Goal: Task Accomplishment & Management: Manage account settings

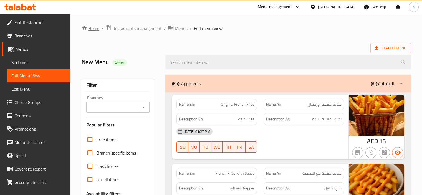
click at [90, 25] on link "Home" at bounding box center [91, 28] width 18 height 7
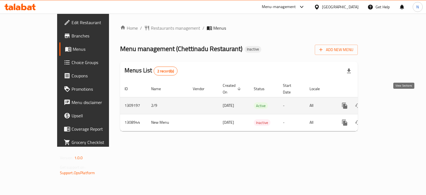
click at [388, 102] on icon "enhanced table" at bounding box center [384, 105] width 7 height 7
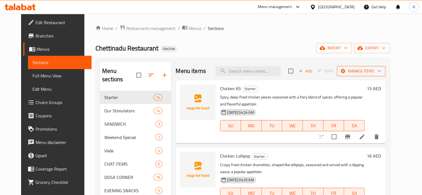
click at [363, 69] on span "Manage items" at bounding box center [361, 71] width 40 height 7
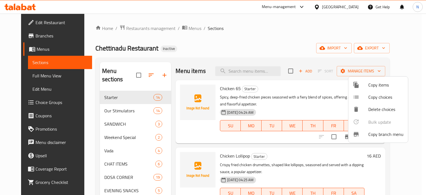
click at [357, 49] on div at bounding box center [213, 97] width 426 height 195
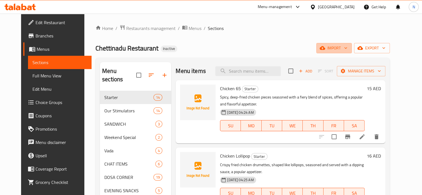
click at [347, 49] on span "import" at bounding box center [333, 48] width 27 height 7
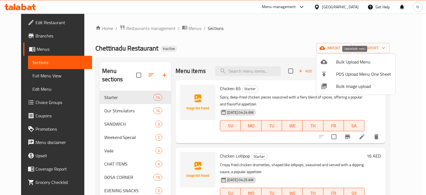
click at [336, 61] on span "Bulk Upload Menu" at bounding box center [363, 61] width 55 height 7
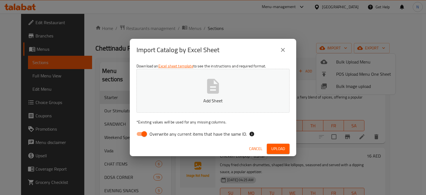
click at [187, 97] on button "Add Sheet" at bounding box center [212, 91] width 153 height 44
click at [141, 132] on input "Overwrite any current items that have the same ID." at bounding box center [144, 134] width 32 height 11
checkbox input "false"
click at [274, 151] on span "Upload" at bounding box center [278, 148] width 14 height 7
click at [271, 148] on button "Upload" at bounding box center [278, 149] width 23 height 10
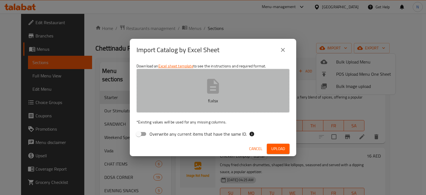
click at [194, 80] on button "fi.xlsx" at bounding box center [212, 91] width 153 height 44
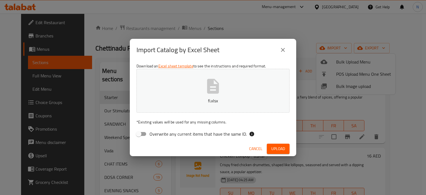
click at [180, 92] on button "fi.xlsx" at bounding box center [212, 91] width 153 height 44
click at [268, 150] on button "Upload" at bounding box center [278, 149] width 23 height 10
click at [206, 95] on button "menu .xlsx" at bounding box center [212, 91] width 153 height 44
click at [274, 145] on span "Upload" at bounding box center [278, 148] width 14 height 7
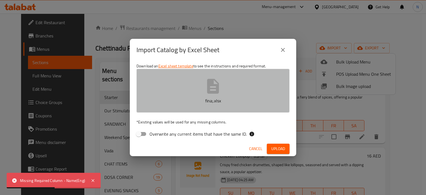
click at [169, 96] on button "fina;.xlsx" at bounding box center [212, 91] width 153 height 44
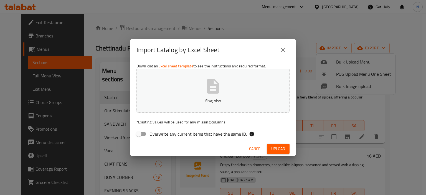
click at [207, 93] on icon "button" at bounding box center [213, 86] width 18 height 18
click at [274, 146] on span "Upload" at bounding box center [278, 148] width 14 height 7
click at [216, 84] on icon "button" at bounding box center [213, 86] width 12 height 15
click at [278, 149] on span "Upload" at bounding box center [278, 148] width 14 height 7
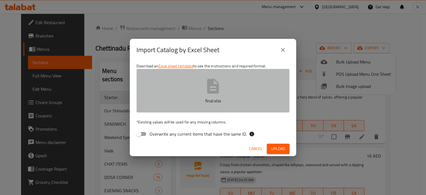
click at [192, 100] on p "final.xlsx" at bounding box center [213, 100] width 136 height 7
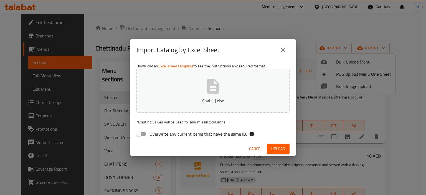
click at [273, 151] on span "Upload" at bounding box center [278, 148] width 14 height 7
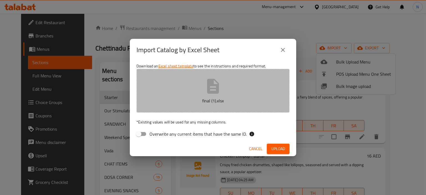
click at [196, 103] on p "final (1).xlsx" at bounding box center [213, 100] width 136 height 7
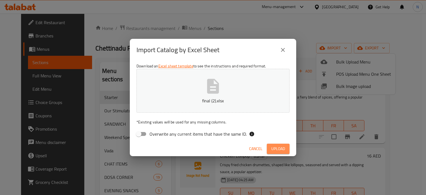
click at [269, 146] on button "Upload" at bounding box center [278, 149] width 23 height 10
click at [257, 149] on span "Cancel" at bounding box center [255, 148] width 13 height 7
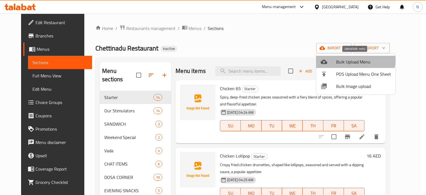
click at [342, 60] on span "Bulk Upload Menu" at bounding box center [363, 61] width 55 height 7
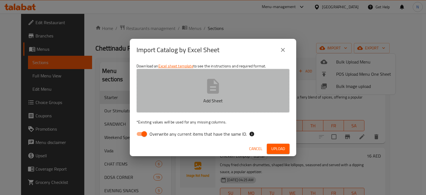
click at [200, 78] on button "Add Sheet" at bounding box center [212, 91] width 153 height 44
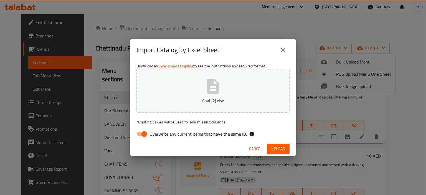
click at [141, 131] on input "Overwrite any current items that have the same ID." at bounding box center [144, 134] width 32 height 11
click at [279, 147] on span "Upload" at bounding box center [278, 148] width 14 height 7
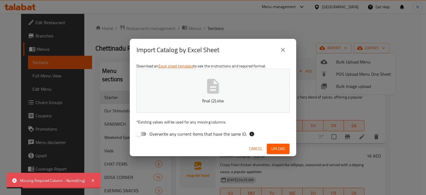
click at [141, 132] on input "Overwrite any current items that have the same ID." at bounding box center [139, 134] width 32 height 11
checkbox input "true"
click at [285, 150] on button "Upload" at bounding box center [278, 149] width 23 height 10
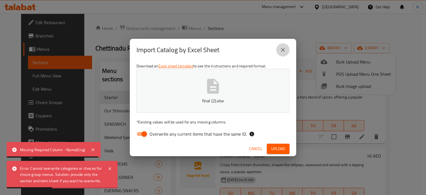
click at [282, 46] on button "close" at bounding box center [282, 49] width 13 height 13
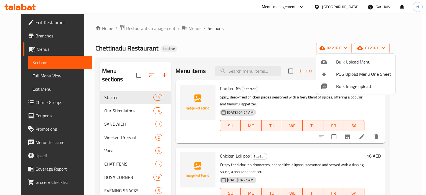
click at [252, 26] on div at bounding box center [213, 97] width 426 height 195
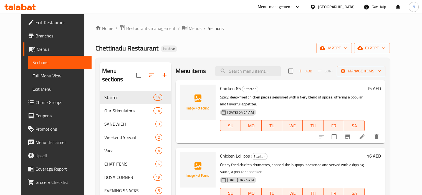
click at [347, 51] on span "import" at bounding box center [333, 48] width 27 height 7
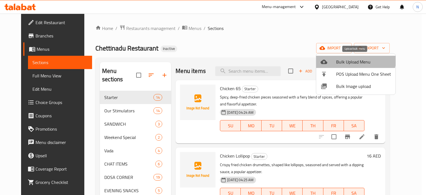
click at [347, 58] on span "Bulk Upload Menu" at bounding box center [363, 61] width 55 height 7
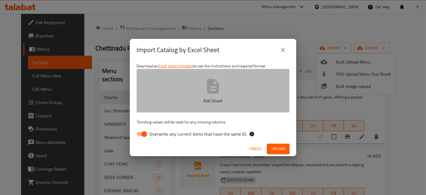
click at [195, 88] on button "Add Sheet" at bounding box center [212, 91] width 153 height 44
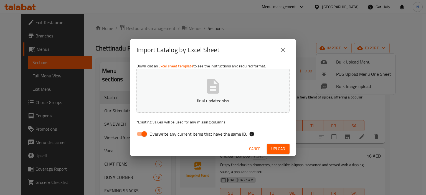
click at [149, 135] on input "Overwrite any current items that have the same ID." at bounding box center [144, 134] width 32 height 11
checkbox input "false"
click at [276, 148] on span "Upload" at bounding box center [278, 148] width 14 height 7
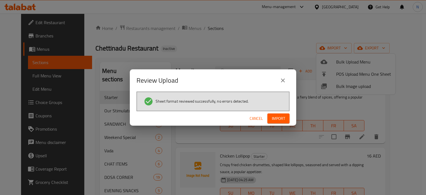
click at [278, 119] on span "Import" at bounding box center [278, 118] width 13 height 7
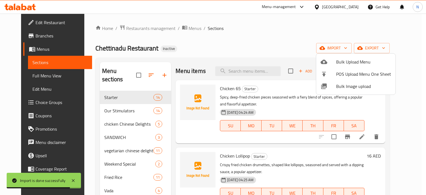
click at [99, 114] on div at bounding box center [213, 97] width 426 height 195
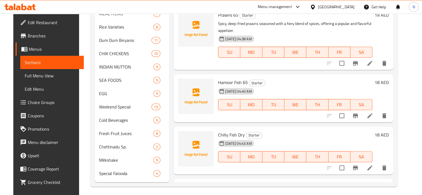
scroll to position [331, 0]
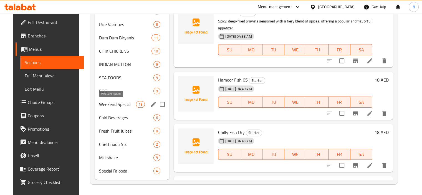
click at [123, 105] on span "Weekend Special" at bounding box center [117, 104] width 37 height 7
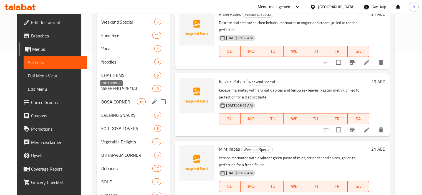
scroll to position [131, 0]
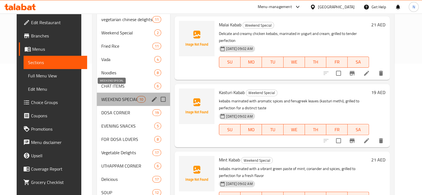
click at [116, 96] on span "WEEKEND SPECIAL" at bounding box center [118, 99] width 35 height 7
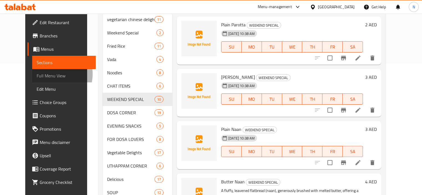
click at [37, 74] on span "Full Menu View" at bounding box center [64, 75] width 55 height 7
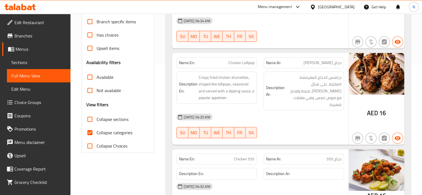
click at [91, 127] on input "Collapse categories" at bounding box center [89, 132] width 13 height 13
checkbox input "false"
click at [89, 121] on input "Collapse sections" at bounding box center [89, 119] width 13 height 13
checkbox input "true"
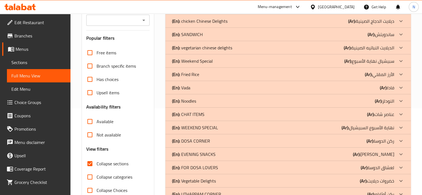
scroll to position [76, 0]
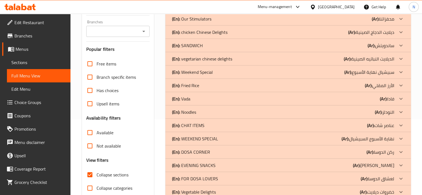
click at [195, 9] on p "(En): chicken Chinese Delights" at bounding box center [183, 5] width 23 height 7
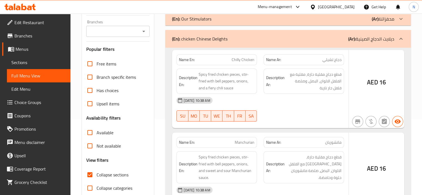
click at [195, 9] on p "(En): vegetarian chinese delights" at bounding box center [183, 5] width 23 height 7
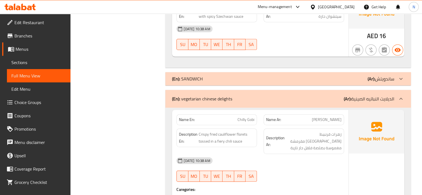
scroll to position [1780, 0]
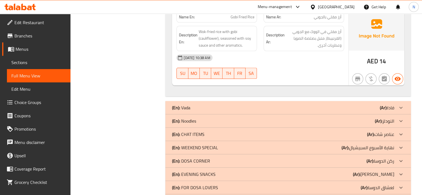
scroll to position [2775, 0]
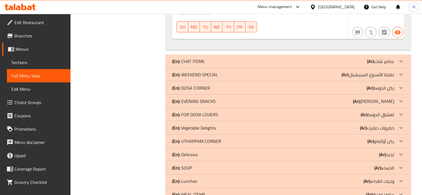
scroll to position [3567, 0]
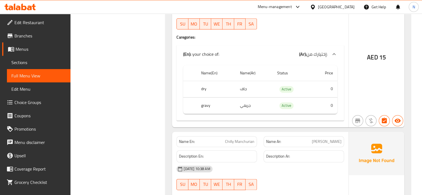
scroll to position [791, 0]
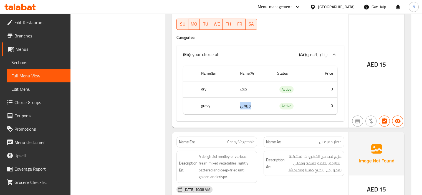
click at [23, 60] on span "Sections" at bounding box center [38, 62] width 55 height 7
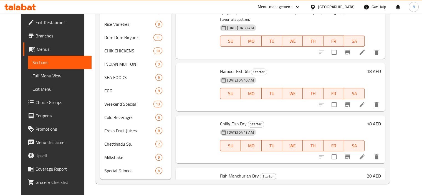
scroll to position [78, 0]
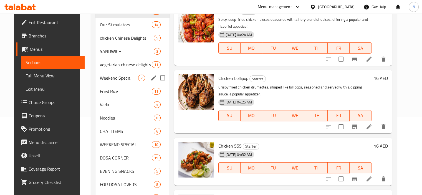
click at [109, 81] on div "Weekend Special 2" at bounding box center [132, 77] width 74 height 13
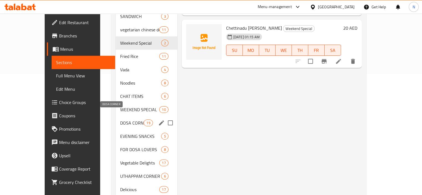
scroll to position [122, 0]
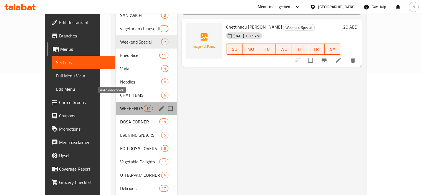
click at [120, 105] on span "WEEKEND SPECIAL" at bounding box center [132, 108] width 24 height 7
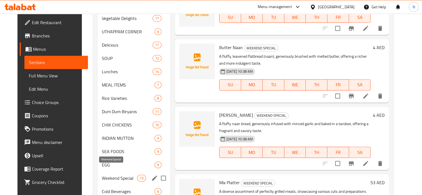
scroll to position [266, 0]
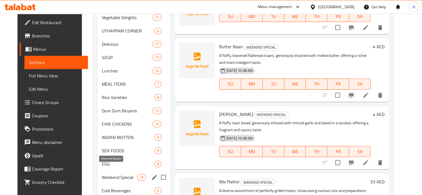
click at [102, 174] on span "Weekend Special" at bounding box center [119, 177] width 35 height 7
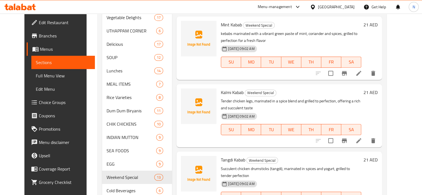
click at [276, 88] on h6 "Kalmi Kabab Weekend Special" at bounding box center [291, 92] width 140 height 8
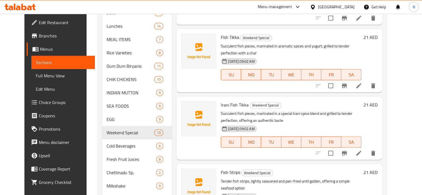
scroll to position [331, 0]
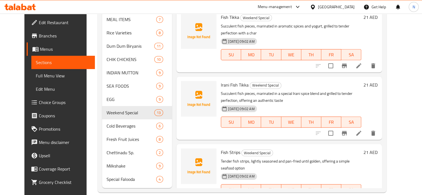
click at [221, 90] on p "Succulent fish pieces, marinated in a special Irani spice blend and grilled to …" at bounding box center [291, 97] width 140 height 14
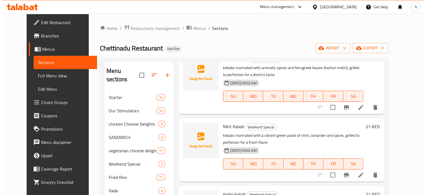
scroll to position [0, 0]
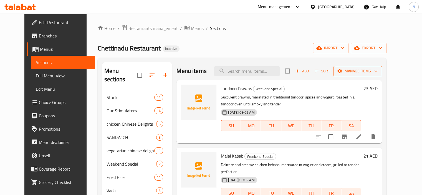
click at [364, 73] on span "Manage items" at bounding box center [358, 71] width 40 height 7
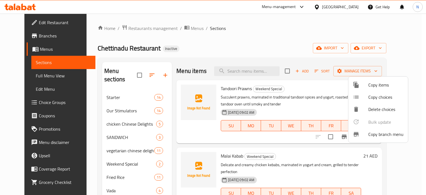
click at [364, 86] on div at bounding box center [361, 85] width 16 height 7
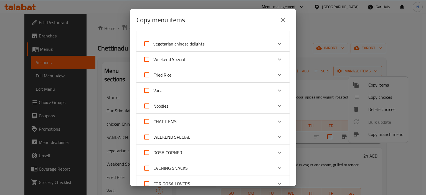
scroll to position [81, 0]
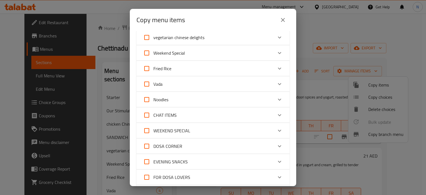
click at [144, 51] on input "Weekend Special" at bounding box center [146, 52] width 13 height 13
checkbox input "true"
click at [147, 132] on input "WEEKEND SPECIAL" at bounding box center [146, 130] width 13 height 13
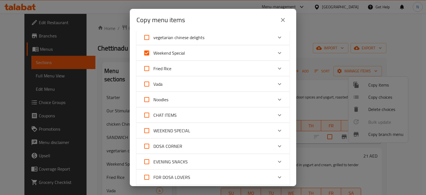
checkbox input "true"
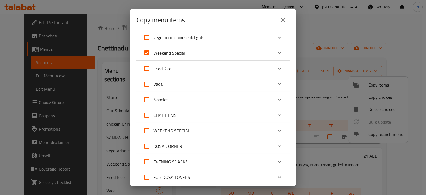
checkbox input "true"
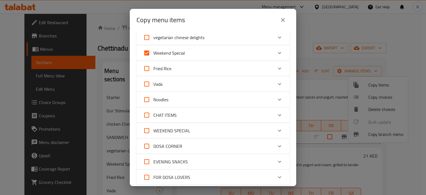
checkbox input "true"
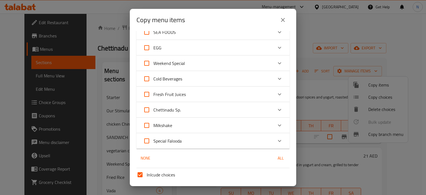
scroll to position [439, 0]
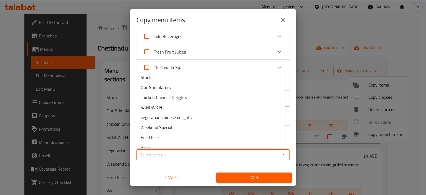
click at [194, 157] on input "Sections   *" at bounding box center [208, 155] width 141 height 8
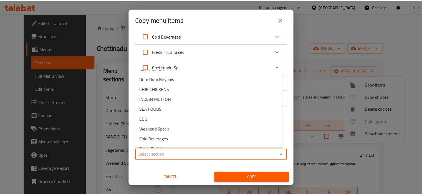
scroll to position [246, 0]
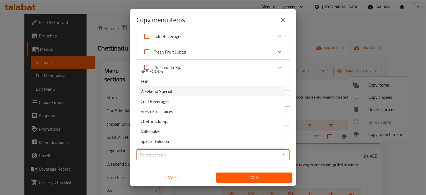
click at [190, 94] on li "Weekend Special" at bounding box center [210, 91] width 149 height 10
type input "Weekend Special"
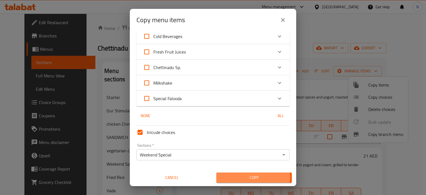
click at [241, 177] on span "Copy" at bounding box center [254, 177] width 67 height 7
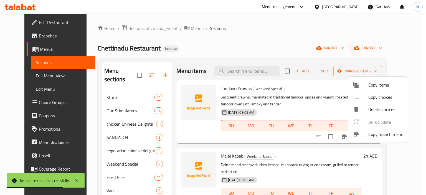
click at [80, 138] on div at bounding box center [213, 97] width 426 height 195
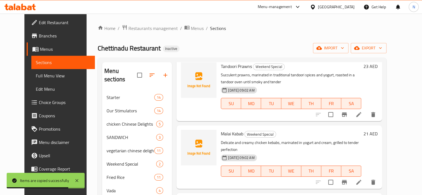
scroll to position [33, 0]
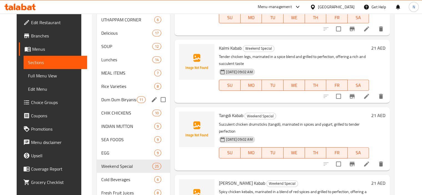
scroll to position [58, 0]
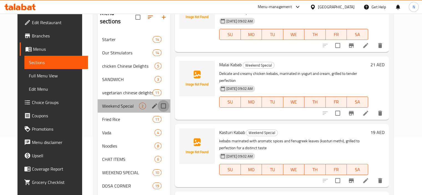
click at [160, 100] on input "Menu sections" at bounding box center [163, 106] width 12 height 12
checkbox input "true"
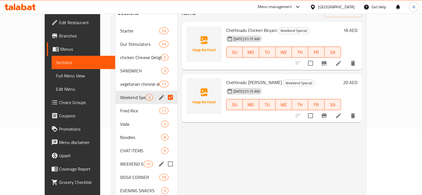
click at [164, 163] on input "Menu sections" at bounding box center [170, 164] width 12 height 12
checkbox input "true"
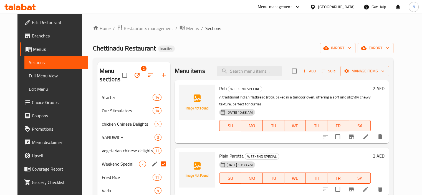
click at [134, 76] on icon "button" at bounding box center [137, 75] width 7 height 7
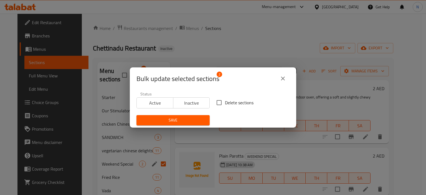
click at [226, 98] on label "Delete sections" at bounding box center [233, 103] width 40 height 12
click at [225, 98] on input "Delete sections" at bounding box center [219, 103] width 12 height 12
checkbox input "true"
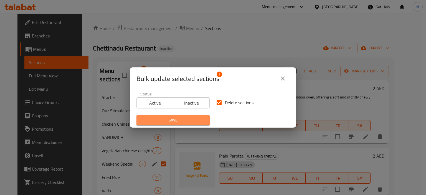
click at [174, 118] on span "Save" at bounding box center [173, 120] width 64 height 7
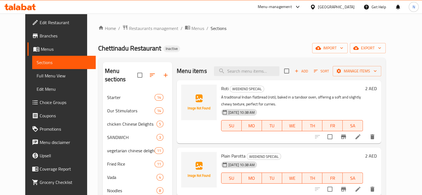
click at [343, 50] on span "import" at bounding box center [329, 48] width 27 height 7
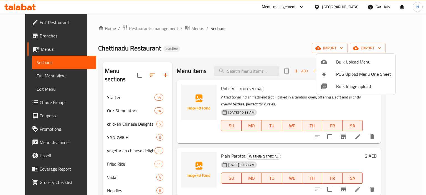
click at [347, 35] on div at bounding box center [213, 97] width 426 height 195
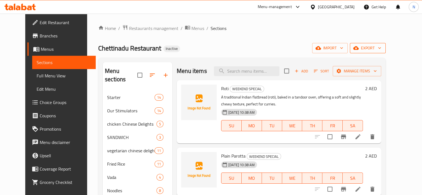
click at [382, 47] on icon "button" at bounding box center [379, 48] width 6 height 6
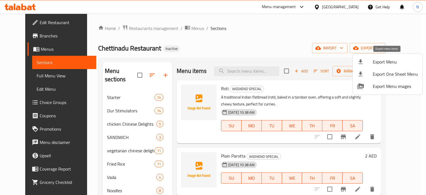
click at [380, 59] on span "Export Menu" at bounding box center [395, 61] width 45 height 7
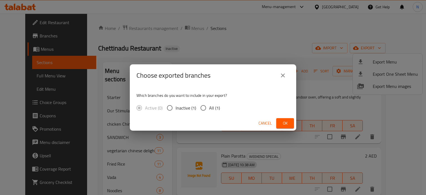
click at [200, 107] on input "All (1)" at bounding box center [203, 108] width 12 height 12
radio input "true"
click at [285, 122] on span "Ok" at bounding box center [285, 123] width 9 height 7
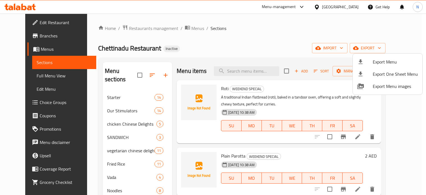
click at [119, 84] on div at bounding box center [213, 97] width 426 height 195
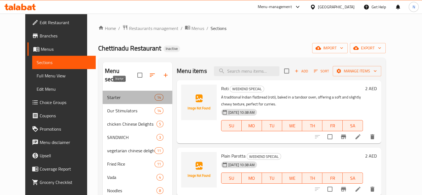
click at [116, 94] on span "Starter" at bounding box center [130, 97] width 47 height 7
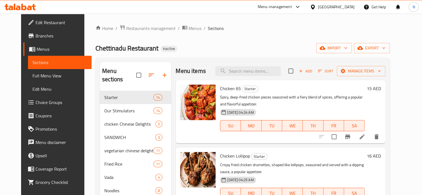
scroll to position [11, 0]
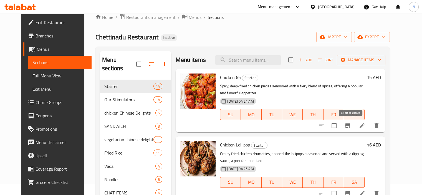
click at [340, 128] on input "checkbox" at bounding box center [334, 126] width 12 height 12
checkbox input "true"
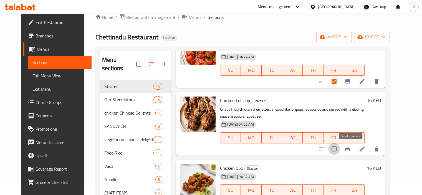
click at [340, 148] on input "checkbox" at bounding box center [334, 149] width 12 height 12
checkbox input "true"
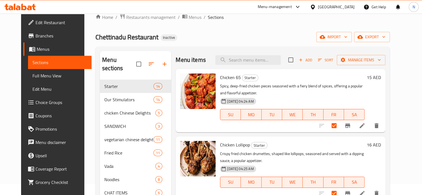
scroll to position [0, 0]
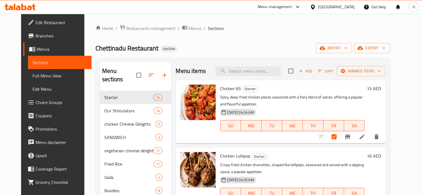
click at [383, 132] on button "delete" at bounding box center [376, 136] width 13 height 13
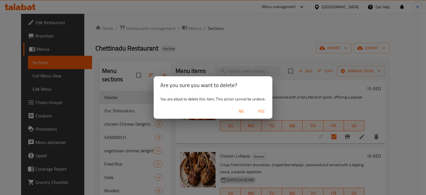
click at [264, 111] on span "Yes" at bounding box center [260, 111] width 13 height 7
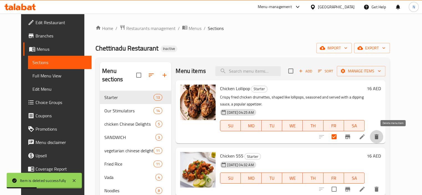
click at [380, 138] on icon "delete" at bounding box center [376, 136] width 7 height 7
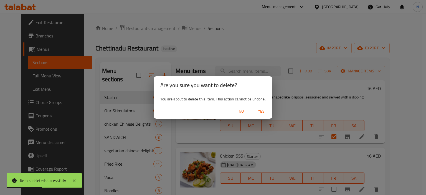
click at [262, 113] on span "Yes" at bounding box center [260, 111] width 13 height 7
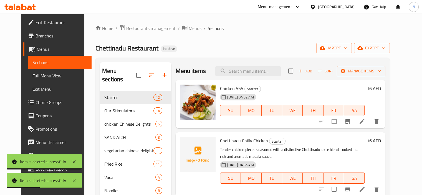
click at [383, 124] on button "delete" at bounding box center [376, 121] width 13 height 13
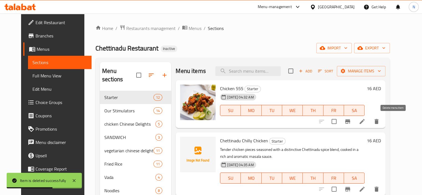
click at [380, 121] on icon "delete" at bounding box center [376, 121] width 7 height 7
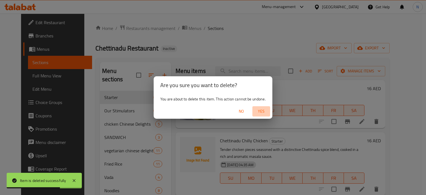
click at [264, 110] on span "Yes" at bounding box center [260, 111] width 13 height 7
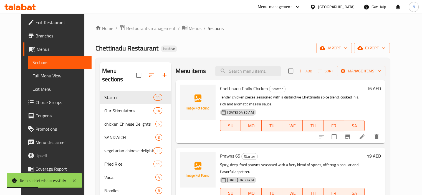
click at [80, 173] on div "Item is deleted successfully" at bounding box center [44, 181] width 75 height 16
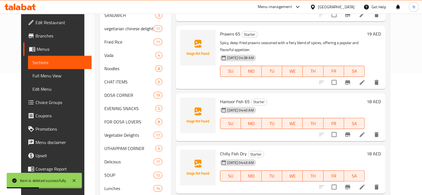
scroll to position [133, 0]
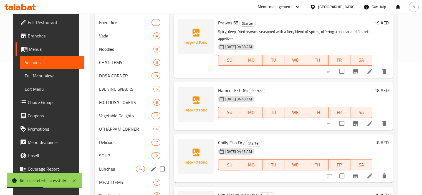
click at [101, 166] on span "Lunches" at bounding box center [117, 169] width 37 height 7
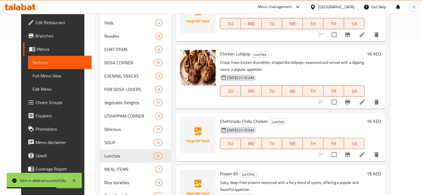
scroll to position [155, 0]
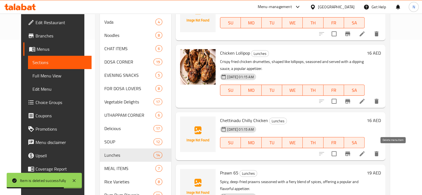
click at [378, 151] on icon "delete" at bounding box center [376, 153] width 4 height 5
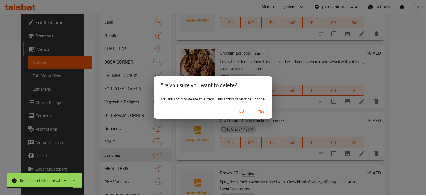
click at [264, 109] on span "Yes" at bounding box center [260, 111] width 13 height 7
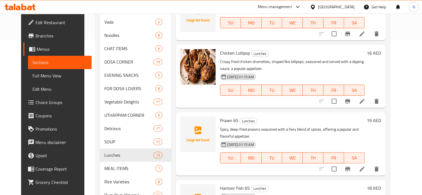
click at [171, 149] on div "Menu items Add Sort Manage items Chicken 65 Lunches Spicy, deep-fried chicken p…" at bounding box center [278, 122] width 214 height 430
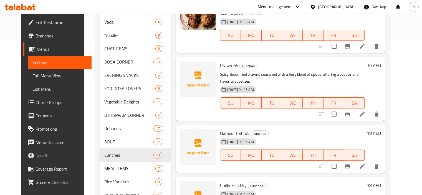
scroll to position [55, 0]
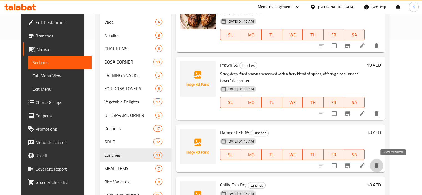
click at [380, 165] on icon "delete" at bounding box center [376, 165] width 7 height 7
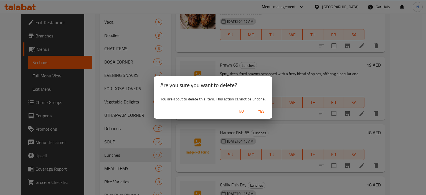
click at [260, 108] on span "Yes" at bounding box center [260, 111] width 13 height 7
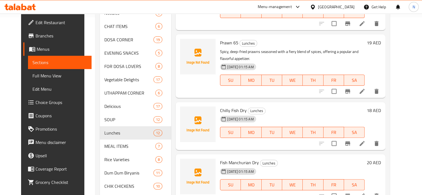
scroll to position [189, 0]
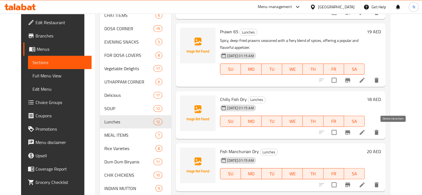
click at [380, 136] on icon "delete" at bounding box center [376, 132] width 7 height 7
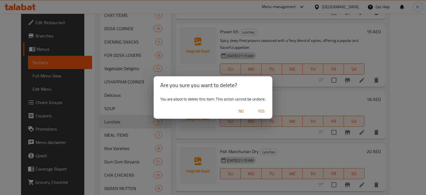
click at [264, 112] on span "Yes" at bounding box center [260, 111] width 13 height 7
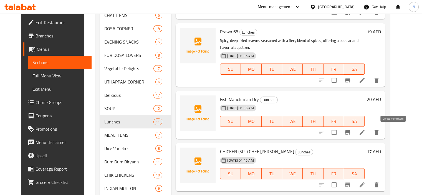
click at [380, 131] on icon "delete" at bounding box center [376, 132] width 7 height 7
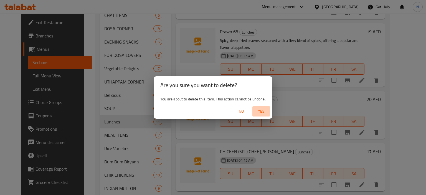
click at [260, 113] on span "Yes" at bounding box center [260, 111] width 13 height 7
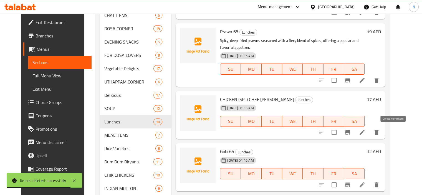
click at [378, 132] on icon "delete" at bounding box center [376, 132] width 4 height 5
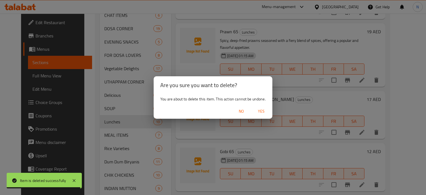
click at [259, 111] on span "Yes" at bounding box center [260, 111] width 13 height 7
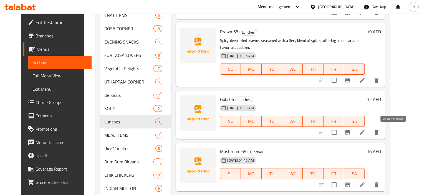
click at [383, 129] on button "delete" at bounding box center [376, 132] width 13 height 13
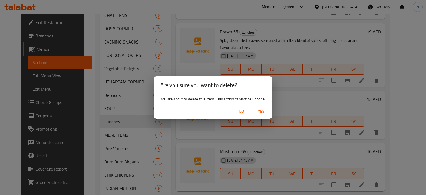
click at [260, 114] on span "Yes" at bounding box center [260, 111] width 13 height 7
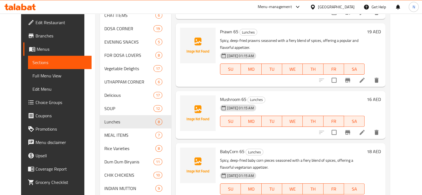
click at [378, 131] on icon "delete" at bounding box center [376, 132] width 4 height 5
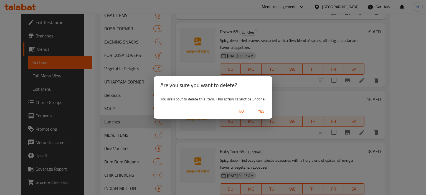
click at [261, 113] on span "Yes" at bounding box center [260, 111] width 13 height 7
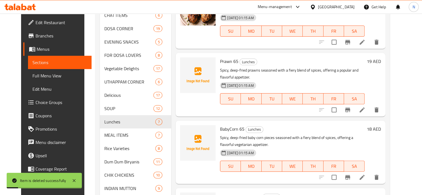
scroll to position [34, 0]
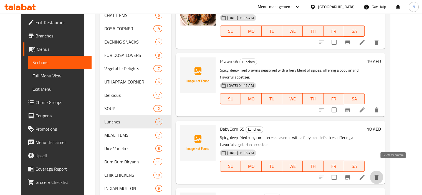
click at [383, 170] on button "delete" at bounding box center [376, 176] width 13 height 13
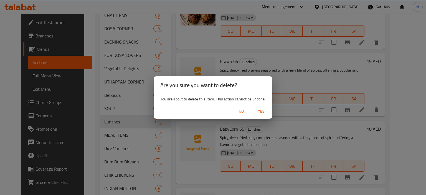
click at [264, 108] on span "Yes" at bounding box center [260, 111] width 13 height 7
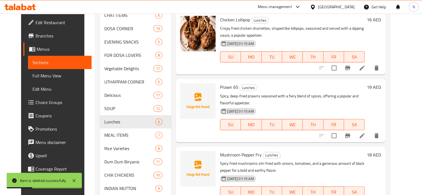
scroll to position [0, 0]
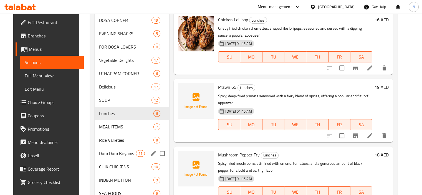
click at [166, 147] on div "Dum Dum Biryanis 11" at bounding box center [132, 153] width 75 height 13
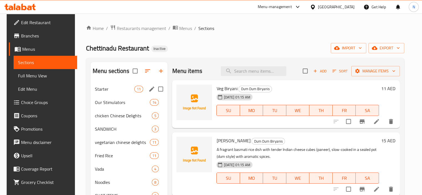
click at [107, 94] on div "Starter 11" at bounding box center [128, 88] width 77 height 13
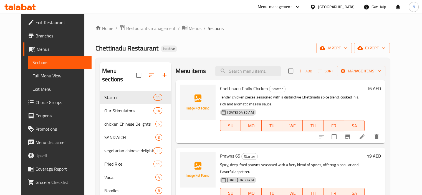
scroll to position [11, 0]
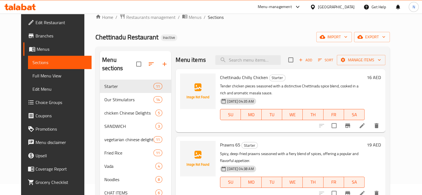
click at [269, 127] on div "Chettinadu Chilly Chicken Starter Tender chicken pieces seasoned with a distinc…" at bounding box center [292, 100] width 149 height 59
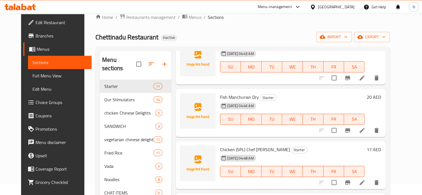
scroll to position [228, 0]
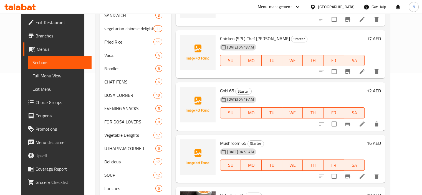
click at [299, 139] on h6 "Mushroom 65 Starter" at bounding box center [292, 143] width 144 height 8
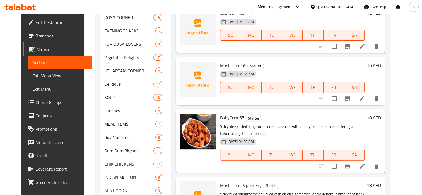
scroll to position [222, 0]
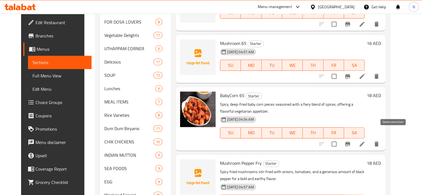
click at [380, 141] on icon "delete" at bounding box center [376, 144] width 7 height 7
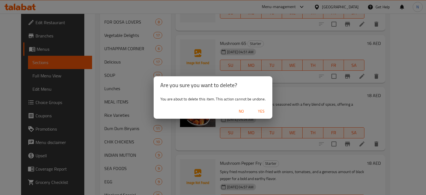
click at [264, 111] on span "Yes" at bounding box center [260, 111] width 13 height 7
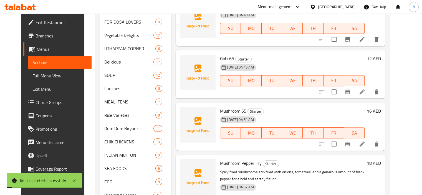
scroll to position [161, 0]
click at [304, 159] on h6 "Mushroom Pepper Fry Starter" at bounding box center [292, 163] width 144 height 8
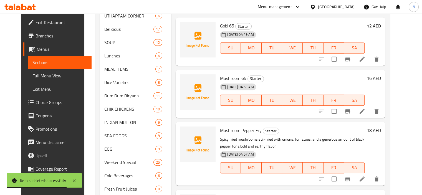
scroll to position [255, 0]
click at [244, 126] on span "Mushroom Pepper Fry" at bounding box center [241, 130] width 42 height 8
copy h6 "Mushroom Pepper Fry"
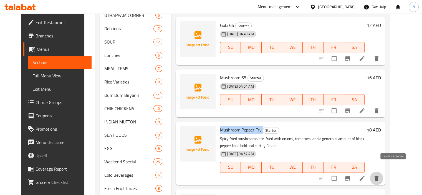
click at [378, 176] on icon "delete" at bounding box center [376, 178] width 4 height 5
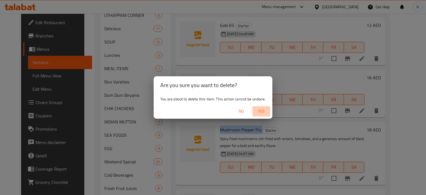
click at [266, 108] on span "Yes" at bounding box center [260, 111] width 13 height 7
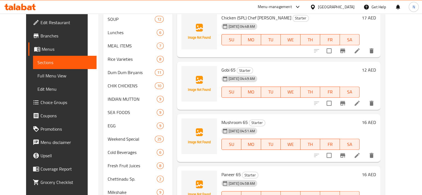
scroll to position [288, 0]
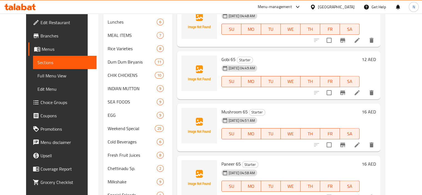
click at [226, 167] on div "[DATE] 04:58 AM" at bounding box center [237, 172] width 36 height 11
click at [229, 160] on span "Paneer 65" at bounding box center [230, 164] width 19 height 8
copy h6 "Paneer 65"
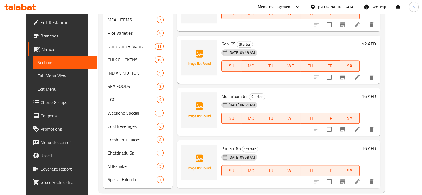
scroll to position [304, 0]
click at [373, 179] on icon "delete" at bounding box center [371, 181] width 4 height 5
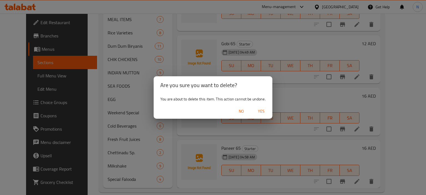
click at [263, 104] on div "No Yes" at bounding box center [213, 111] width 119 height 15
click at [261, 108] on span "Yes" at bounding box center [260, 111] width 13 height 7
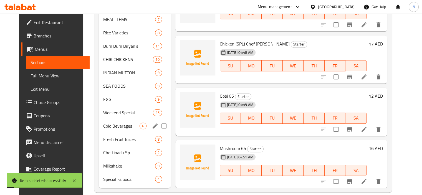
scroll to position [41, 0]
click at [99, 83] on div "SEA FOODS 9" at bounding box center [135, 85] width 72 height 13
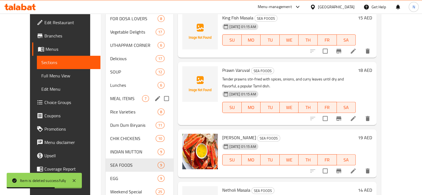
scroll to position [215, 0]
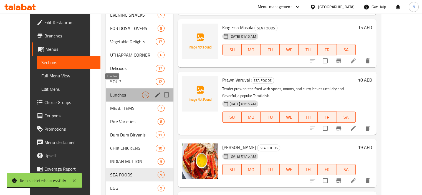
click at [110, 91] on span "Lunches" at bounding box center [126, 94] width 32 height 7
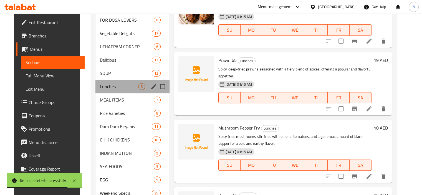
drag, startPoint x: 96, startPoint y: 83, endPoint x: 232, endPoint y: 68, distance: 136.9
click at [232, 68] on div "Menu sections Starter 8 Our Stimulators 14 chicken Chinese Delights 5 SANDWICH …" at bounding box center [243, 58] width 297 height 422
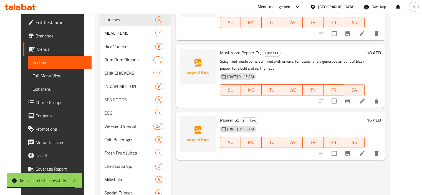
scroll to position [304, 0]
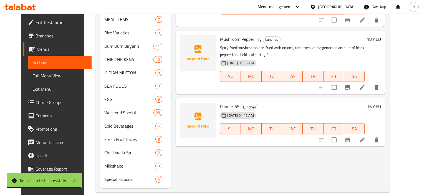
click at [380, 136] on icon "delete" at bounding box center [376, 139] width 7 height 7
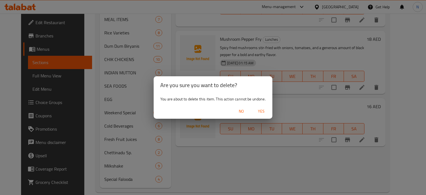
click at [261, 111] on span "Yes" at bounding box center [260, 111] width 13 height 7
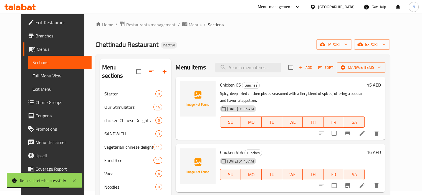
scroll to position [0, 0]
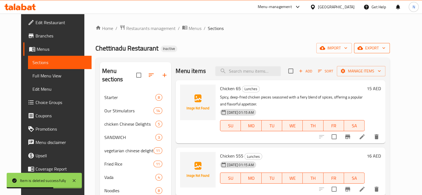
click at [385, 47] on span "export" at bounding box center [371, 48] width 27 height 7
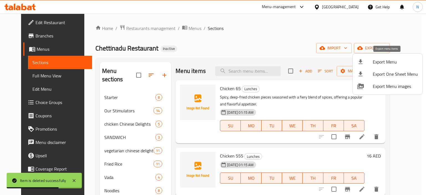
click at [373, 63] on span "Export Menu" at bounding box center [395, 61] width 45 height 7
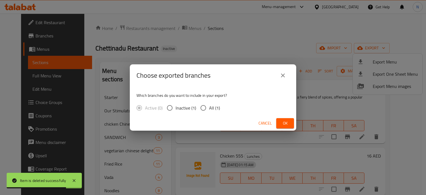
click at [209, 107] on span "All (1)" at bounding box center [214, 108] width 11 height 7
click at [208, 107] on input "All (1)" at bounding box center [203, 108] width 12 height 12
radio input "true"
click at [281, 121] on span "Ok" at bounding box center [285, 123] width 9 height 7
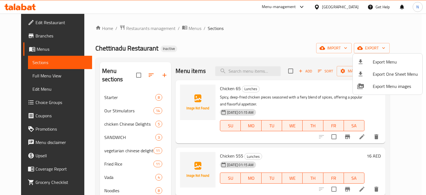
click at [17, 78] on div at bounding box center [213, 97] width 426 height 195
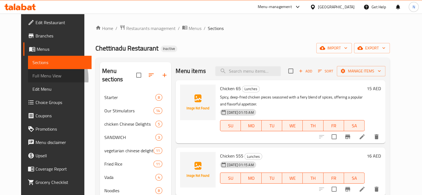
click at [32, 78] on span "Full Menu View" at bounding box center [59, 75] width 55 height 7
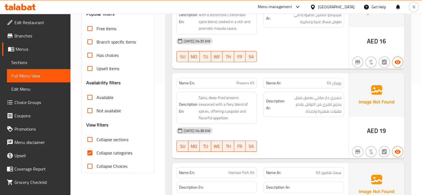
scroll to position [133, 0]
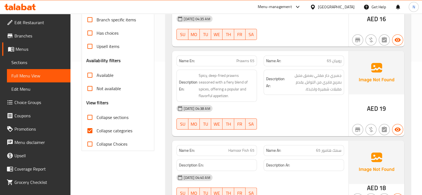
click at [91, 134] on input "Collapse categories" at bounding box center [89, 130] width 13 height 13
checkbox input "false"
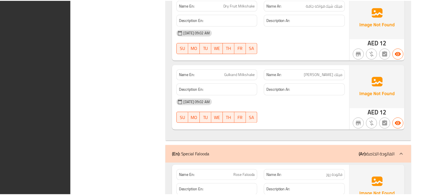
scroll to position [23056, 0]
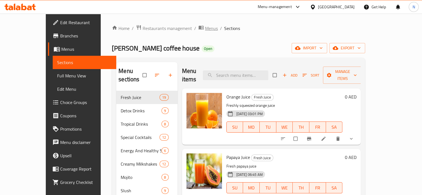
click at [205, 26] on span "Menus" at bounding box center [211, 28] width 13 height 7
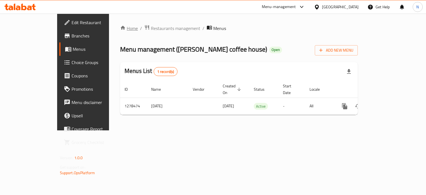
click at [120, 30] on link "Home" at bounding box center [129, 28] width 18 height 7
